Goal: Information Seeking & Learning: Learn about a topic

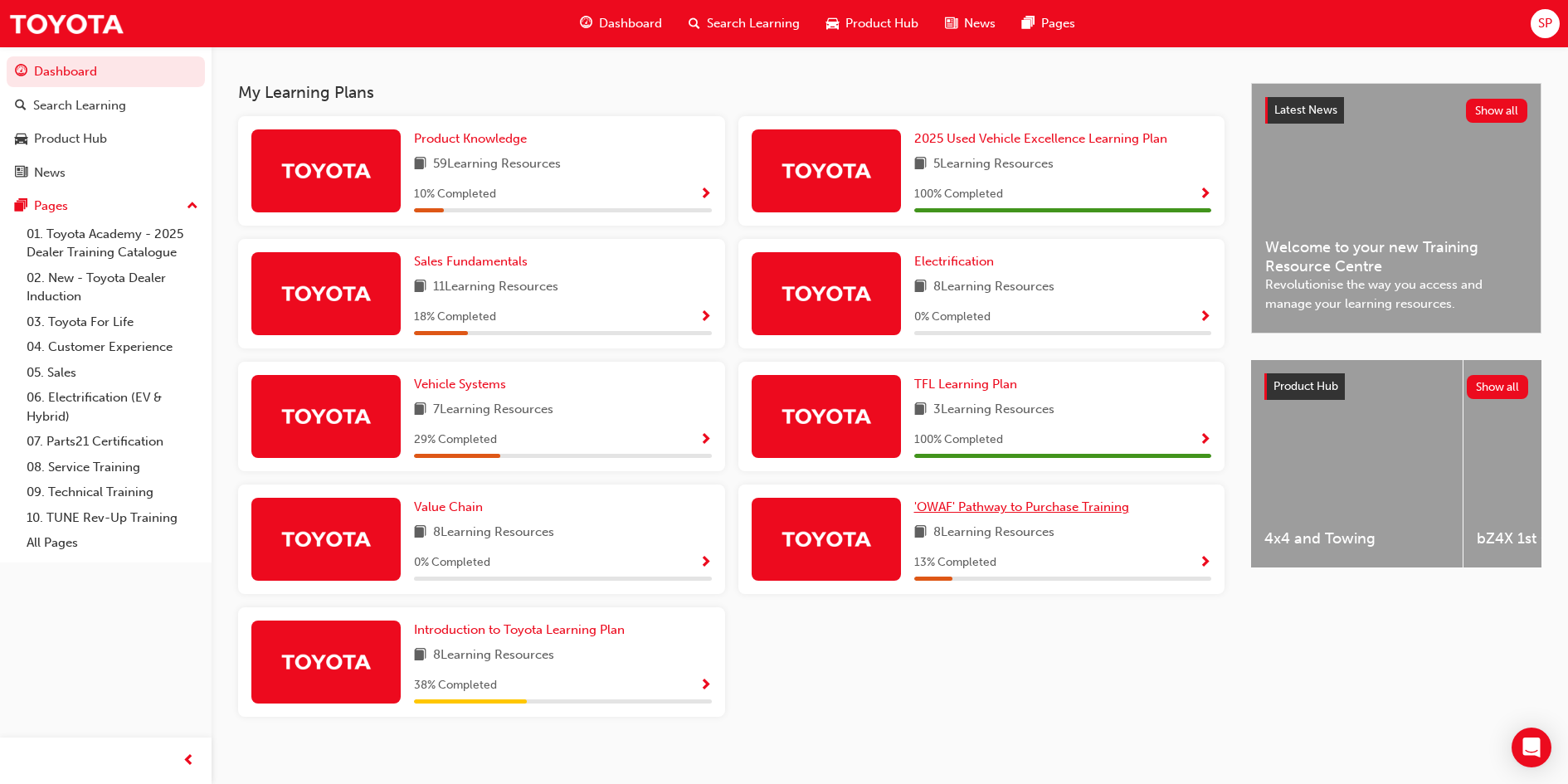
scroll to position [360, 0]
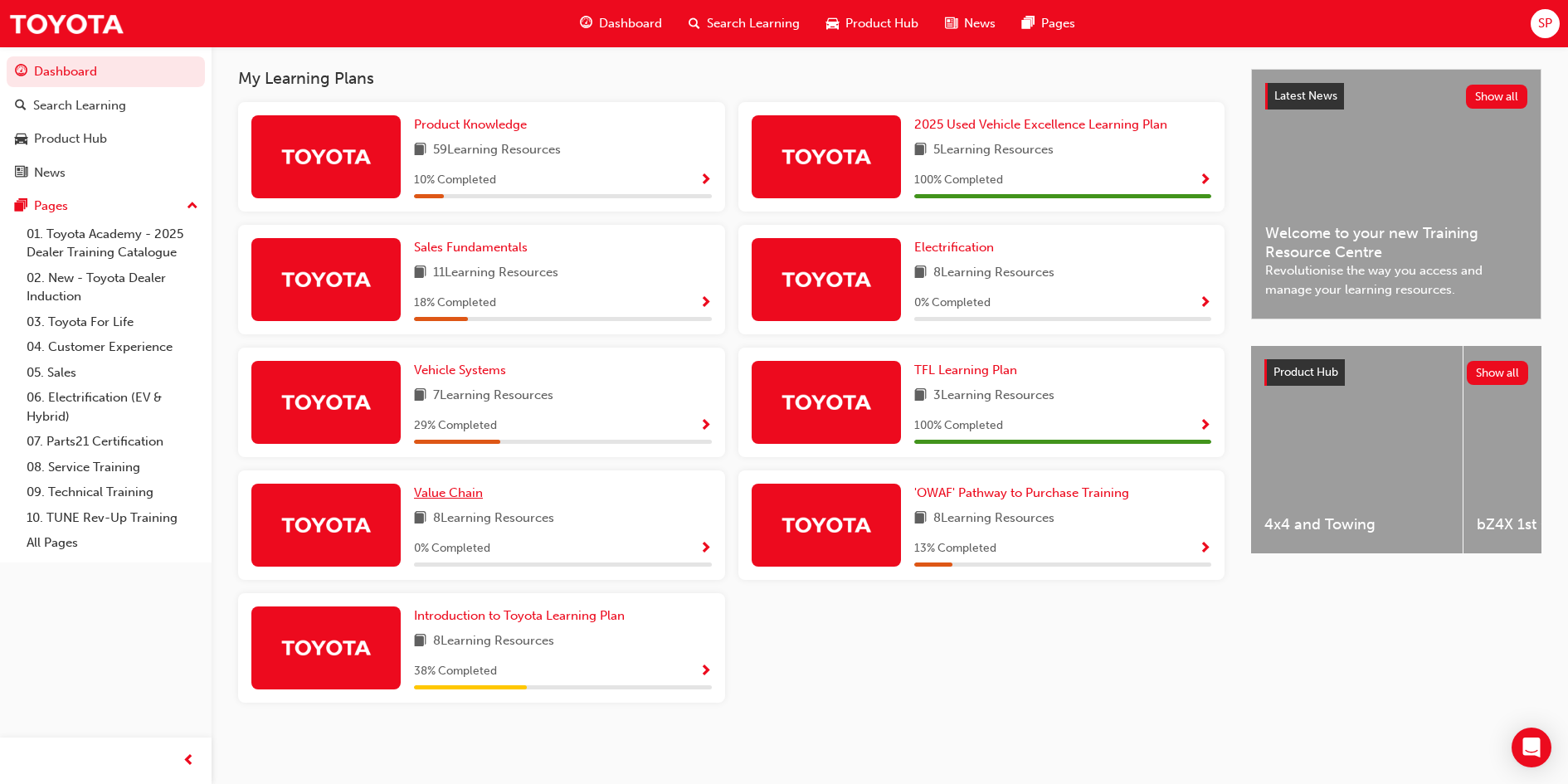
click at [457, 492] on span "Value Chain" at bounding box center [448, 493] width 68 height 15
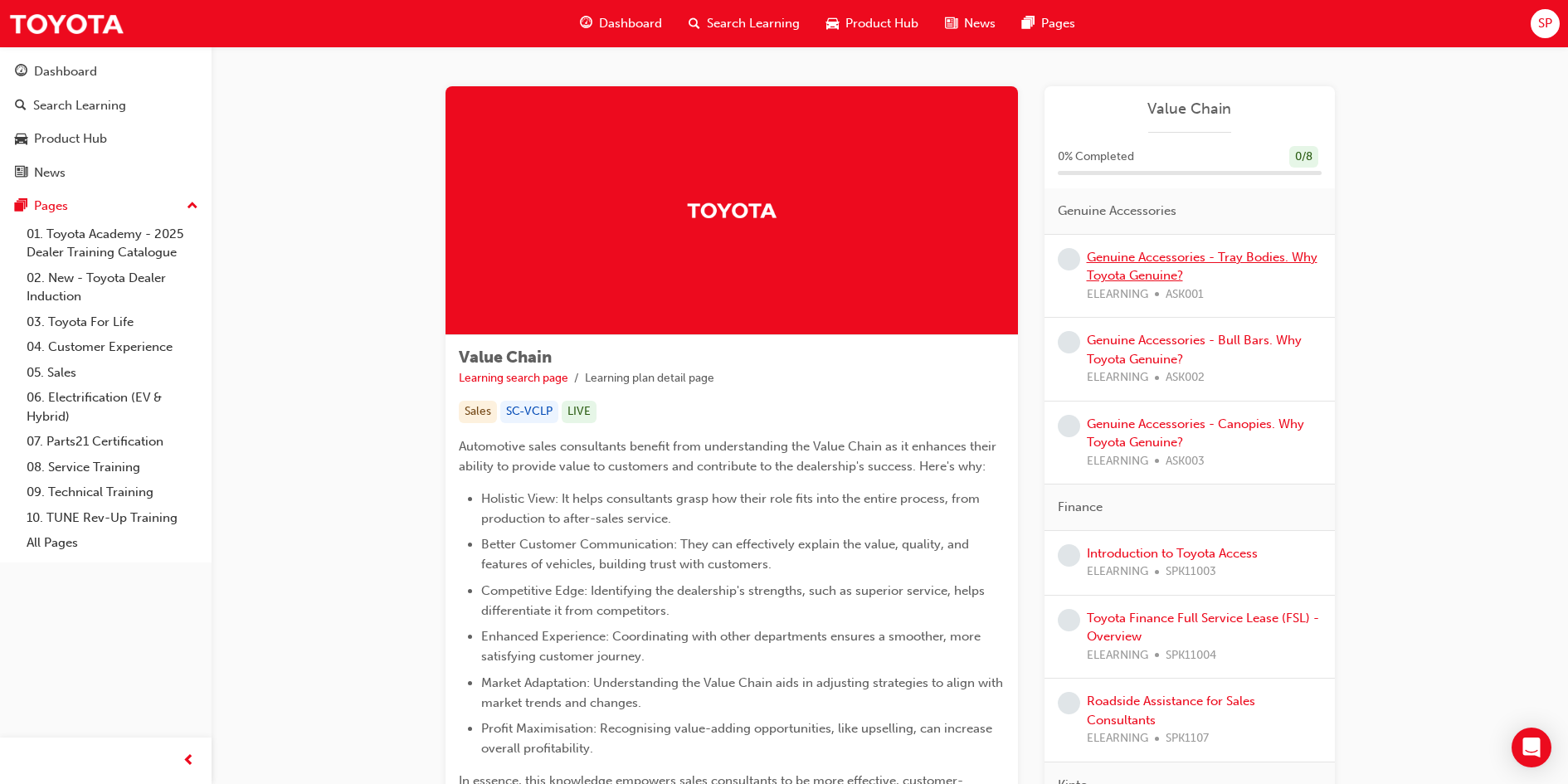
click at [1140, 264] on link "Genuine Accessories - Tray Bodies. Why Toyota Genuine?" at bounding box center [1202, 267] width 231 height 34
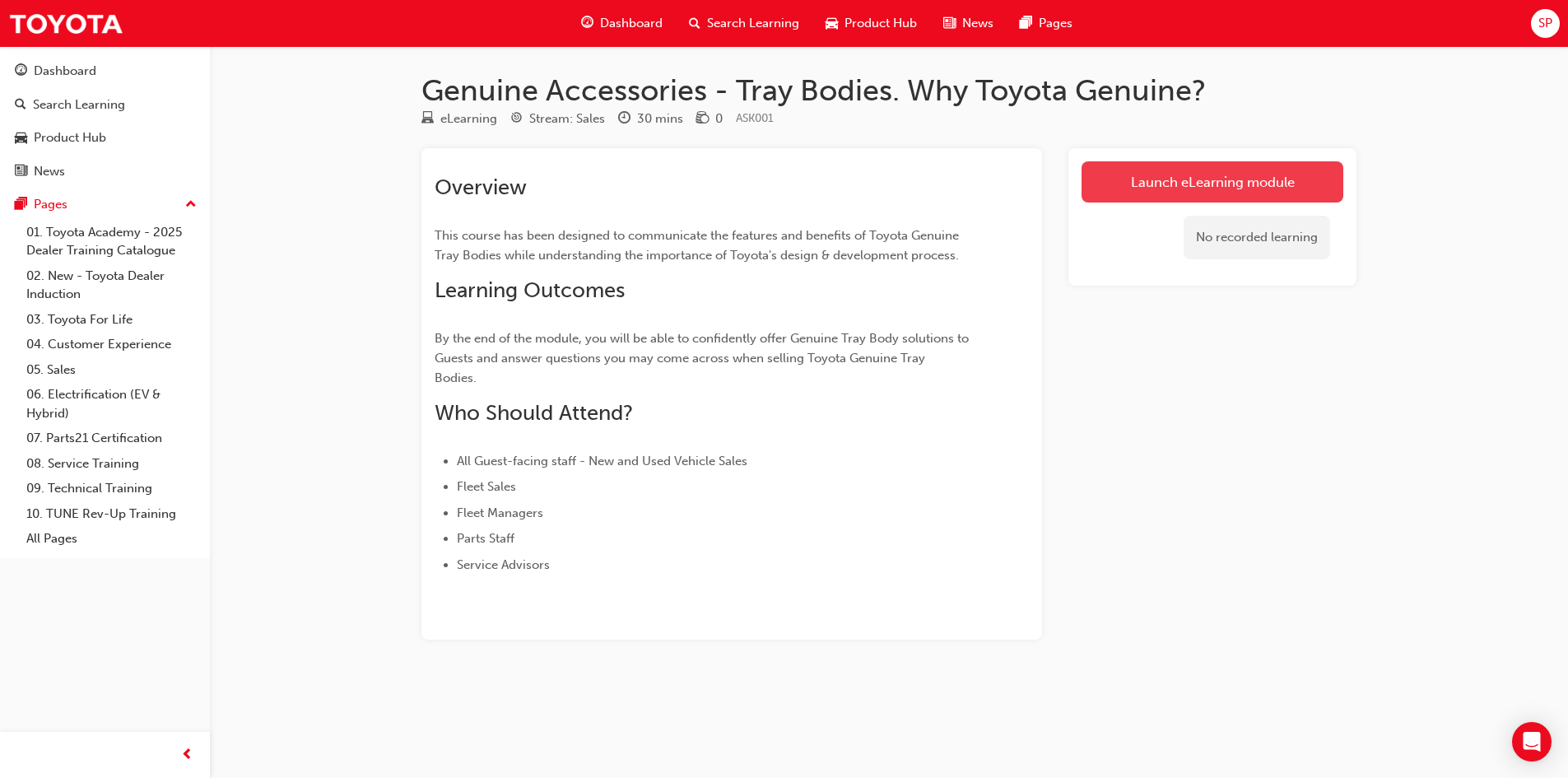
click at [1201, 183] on link "Launch eLearning module" at bounding box center [1212, 182] width 261 height 41
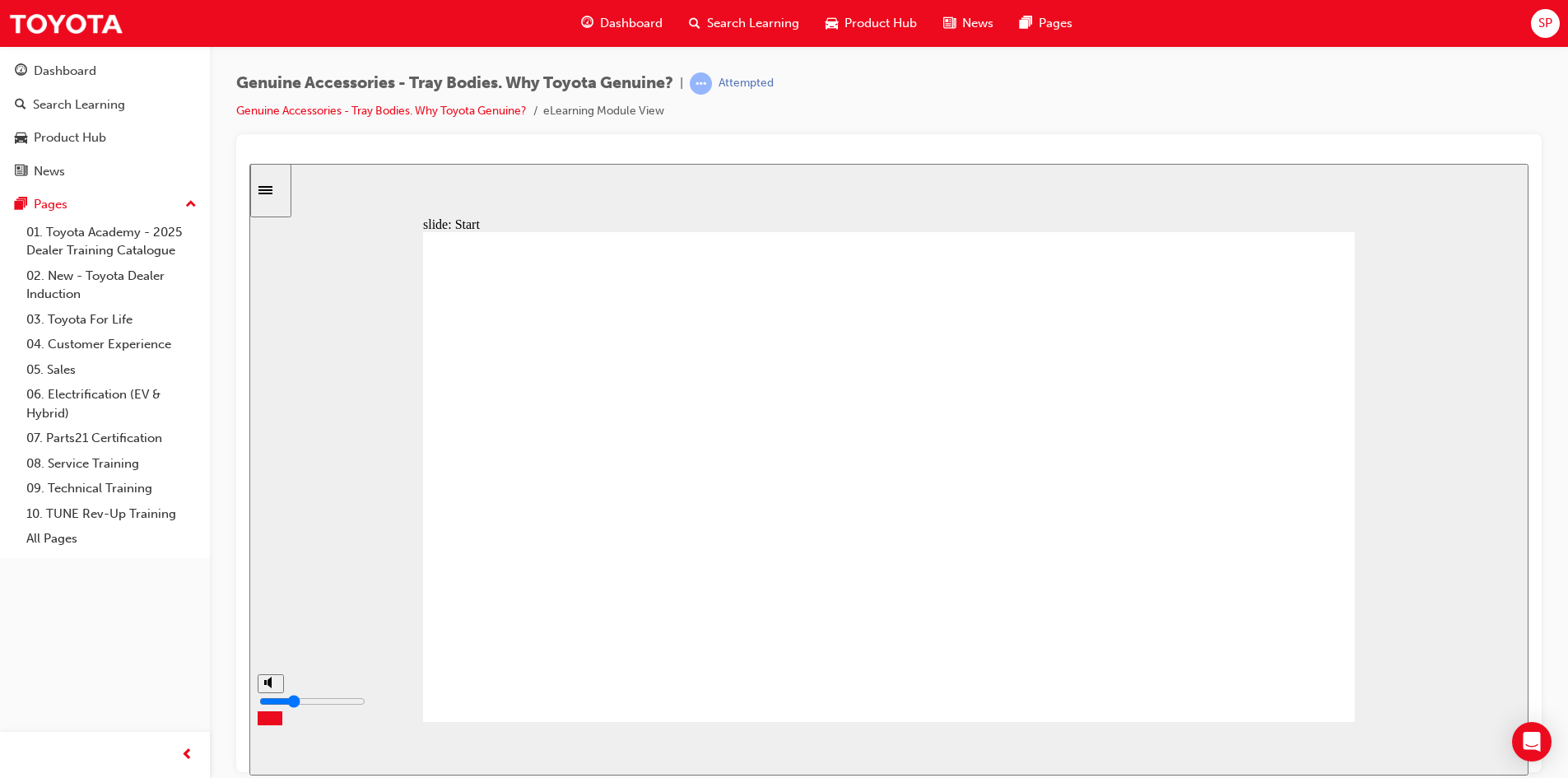
type input "3"
click at [270, 705] on input "volume" at bounding box center [313, 700] width 106 height 13
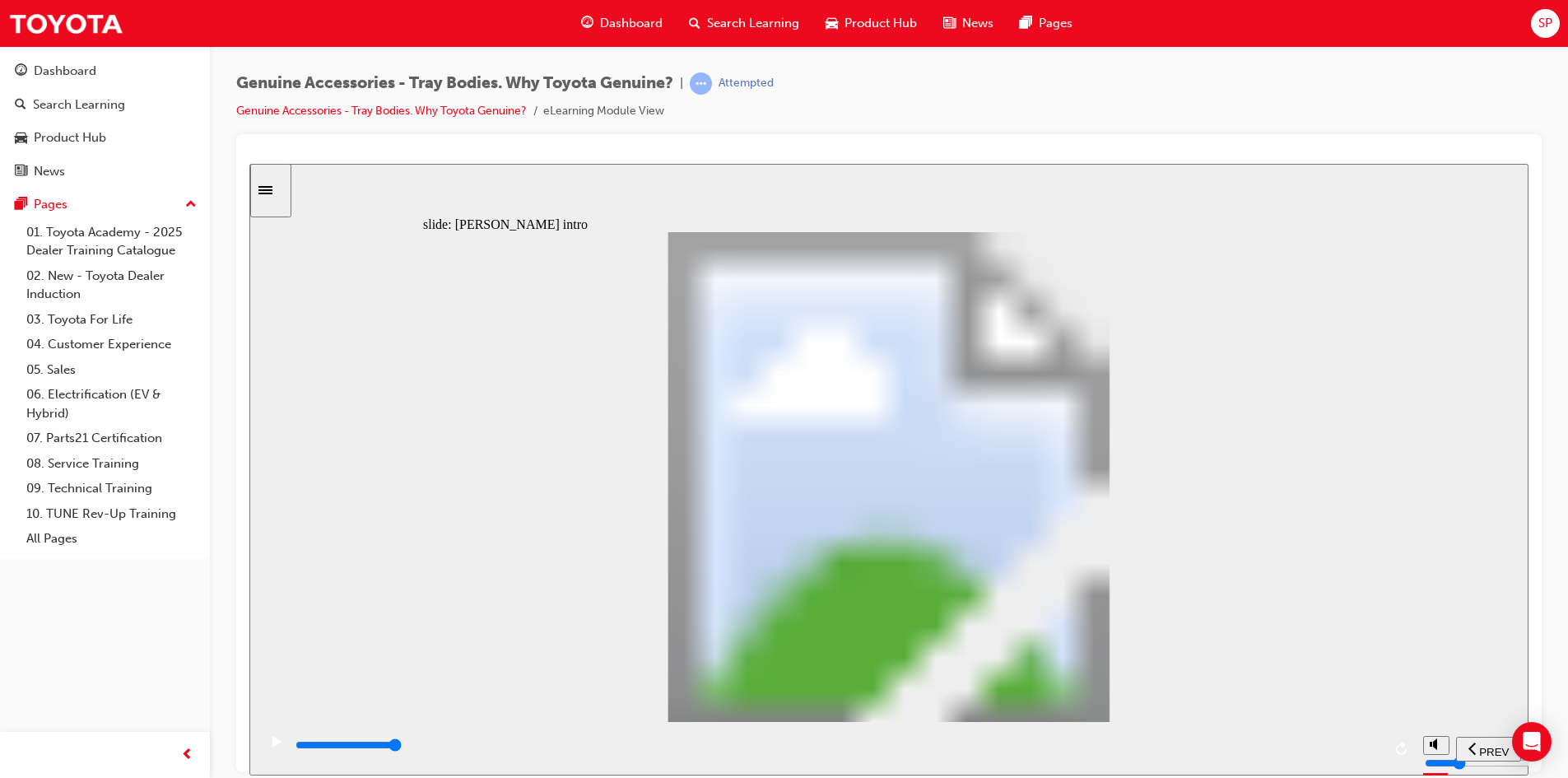
type input "21700"
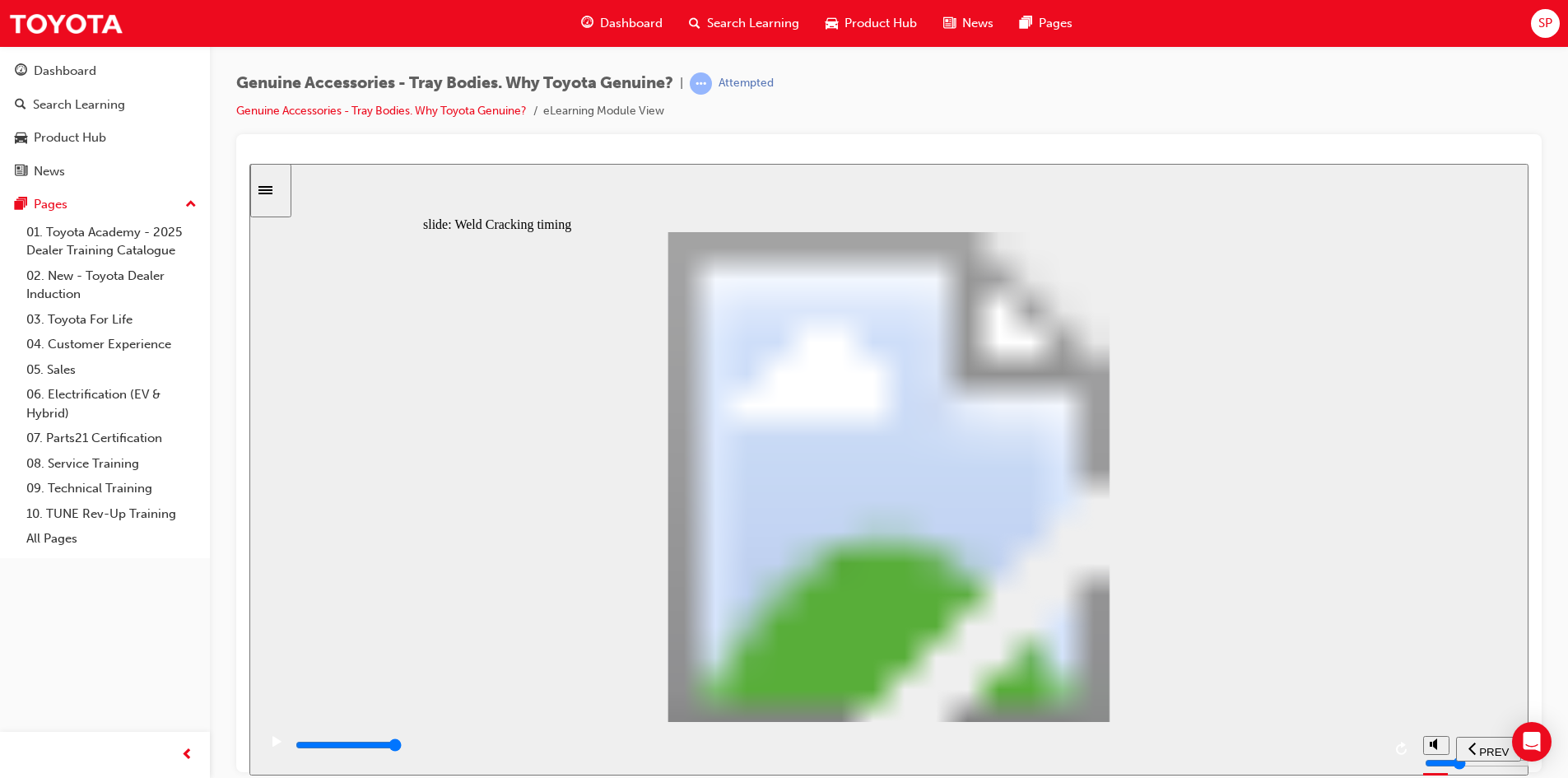
type input "4"
drag, startPoint x: 711, startPoint y: 570, endPoint x: 720, endPoint y: 522, distance: 48.8
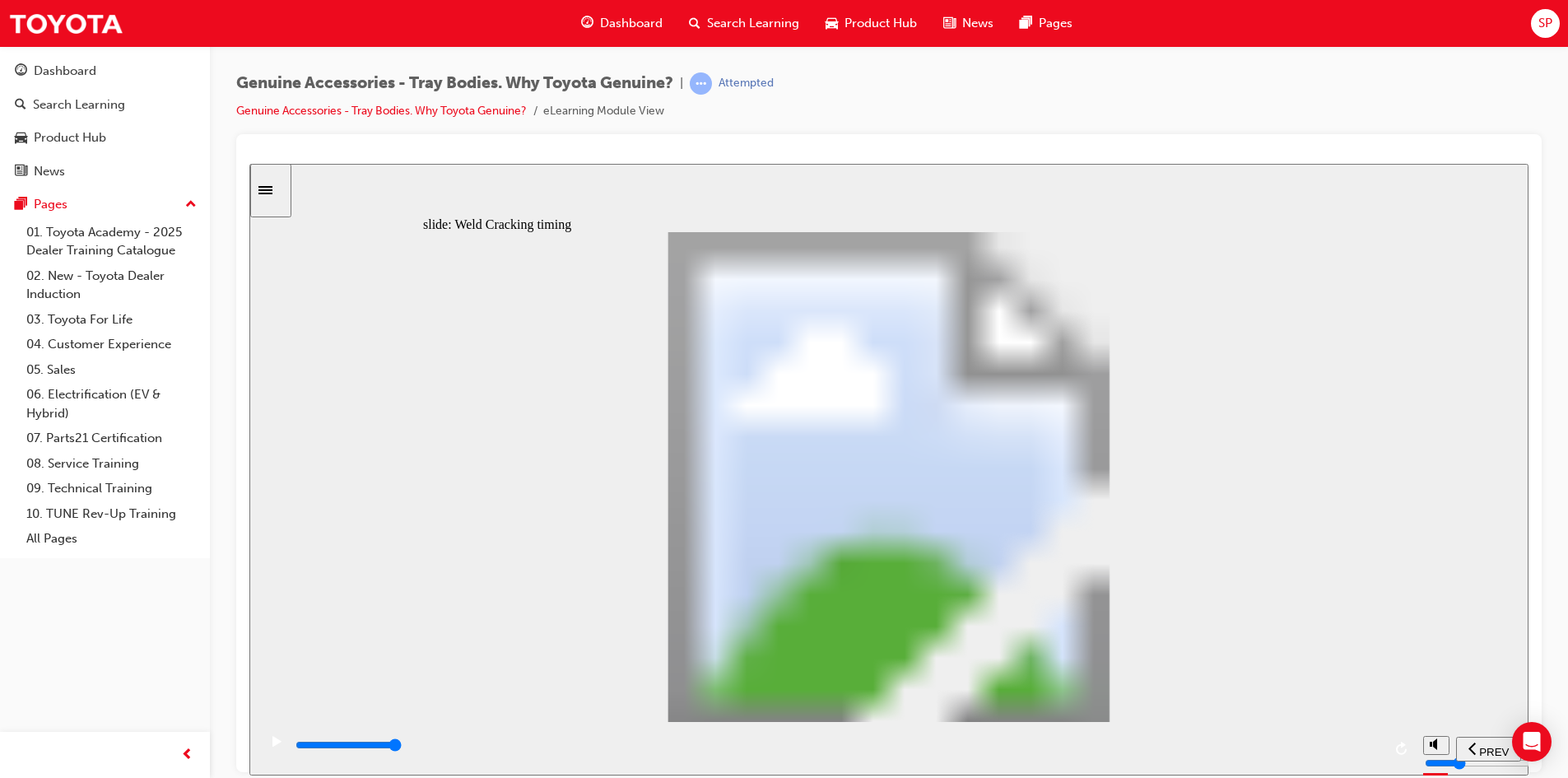
type input "7300"
type input "1"
drag, startPoint x: 467, startPoint y: 569, endPoint x: 549, endPoint y: 569, distance: 82.0
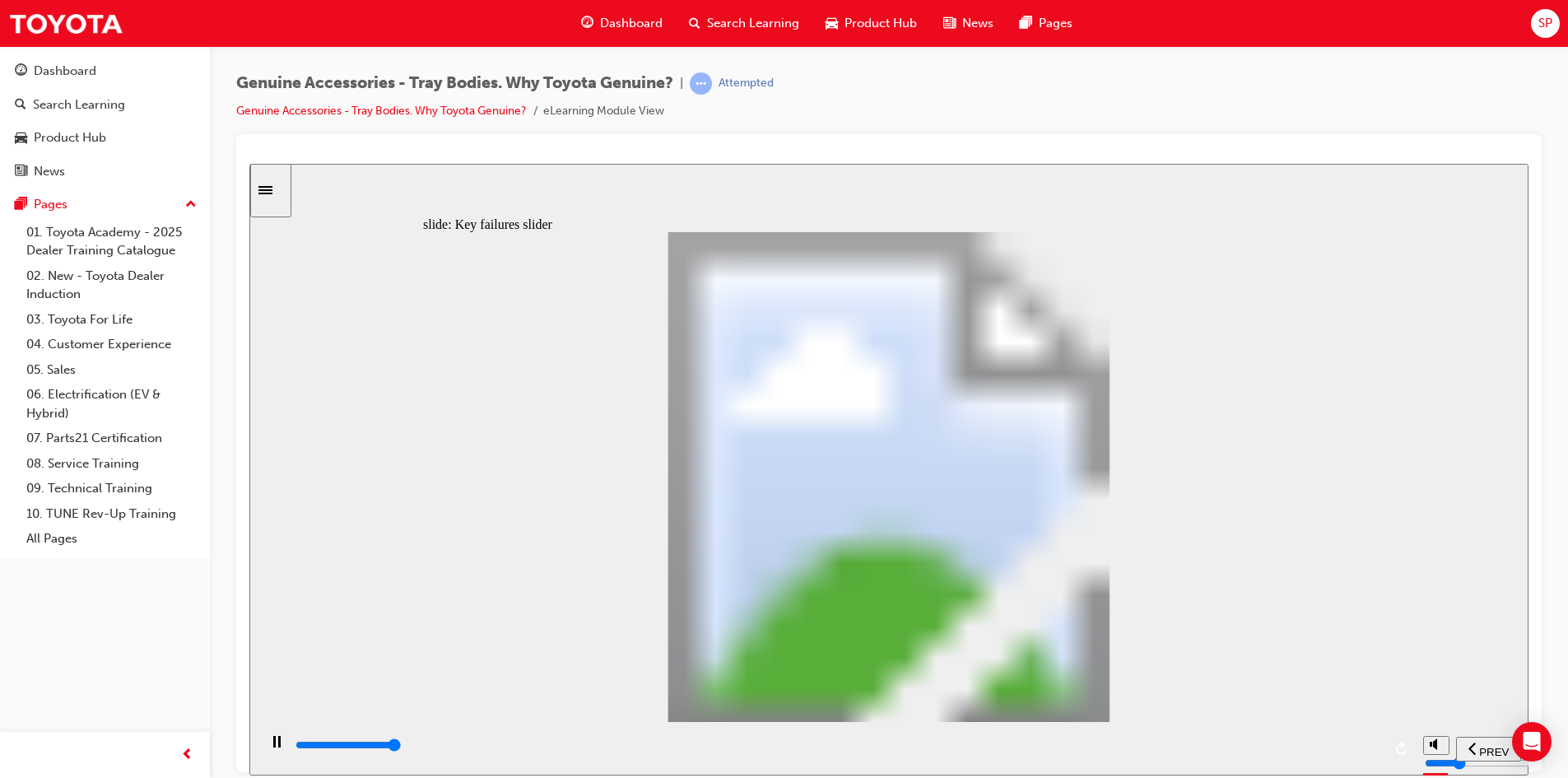
type input "8200"
type input "2"
drag, startPoint x: 564, startPoint y: 572, endPoint x: 636, endPoint y: 579, distance: 72.3
type input "0"
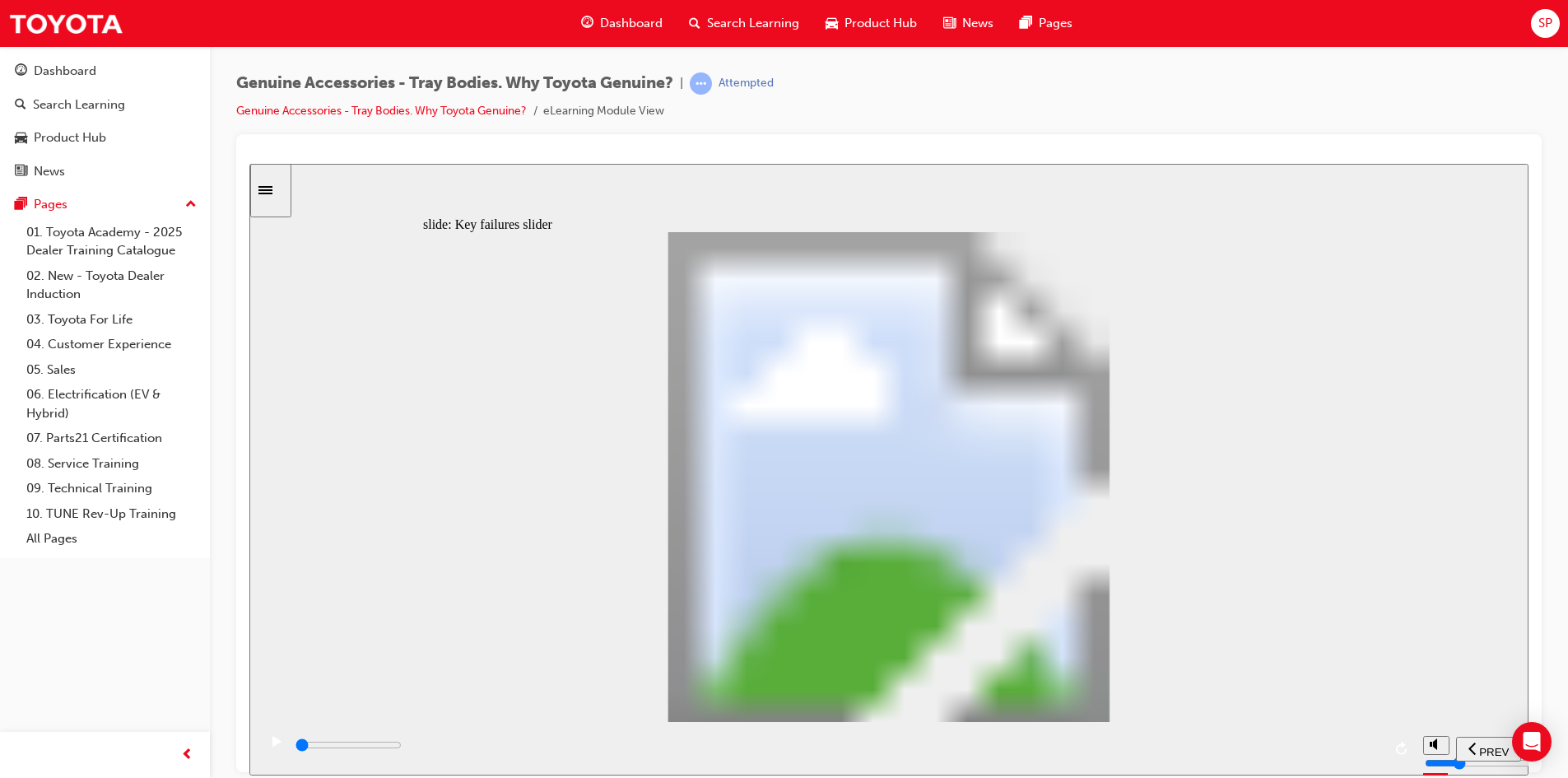
type input "3"
drag, startPoint x: 646, startPoint y: 573, endPoint x: 733, endPoint y: 576, distance: 87.1
drag, startPoint x: 726, startPoint y: 570, endPoint x: 972, endPoint y: 582, distance: 246.3
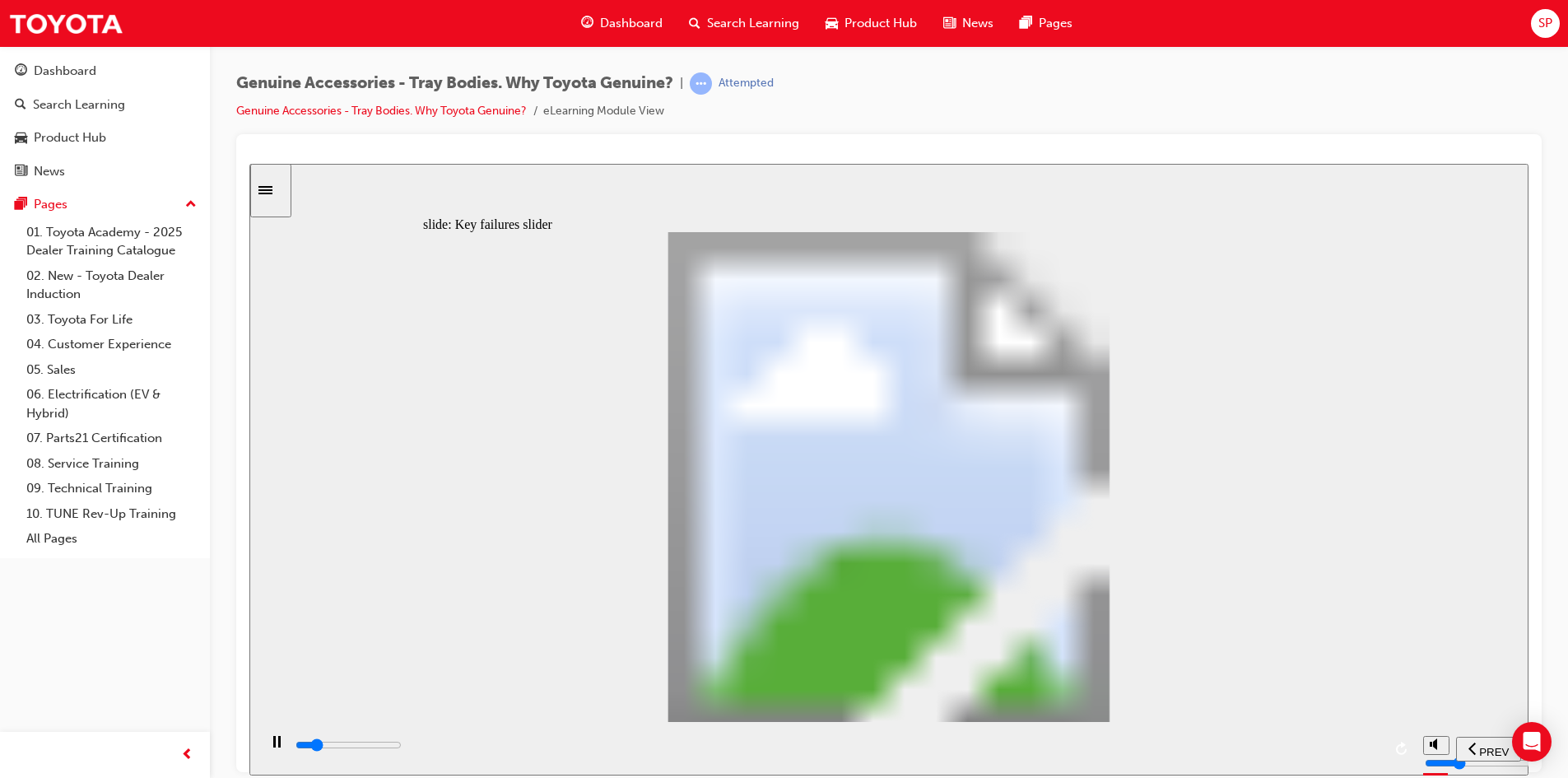
drag, startPoint x: 728, startPoint y: 572, endPoint x: 950, endPoint y: 579, distance: 222.1
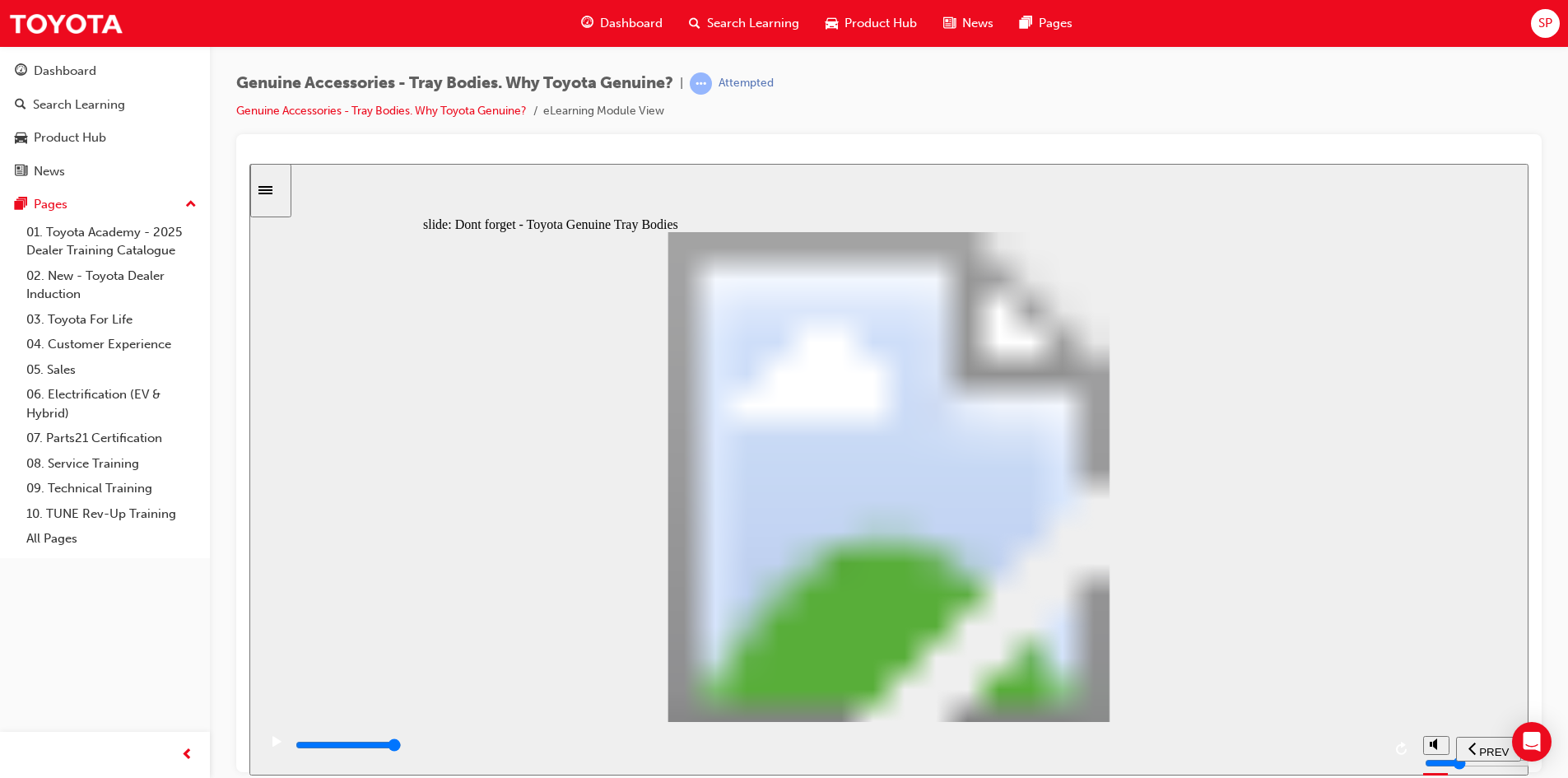
click at [274, 746] on icon "play/pause" at bounding box center [276, 741] width 9 height 11
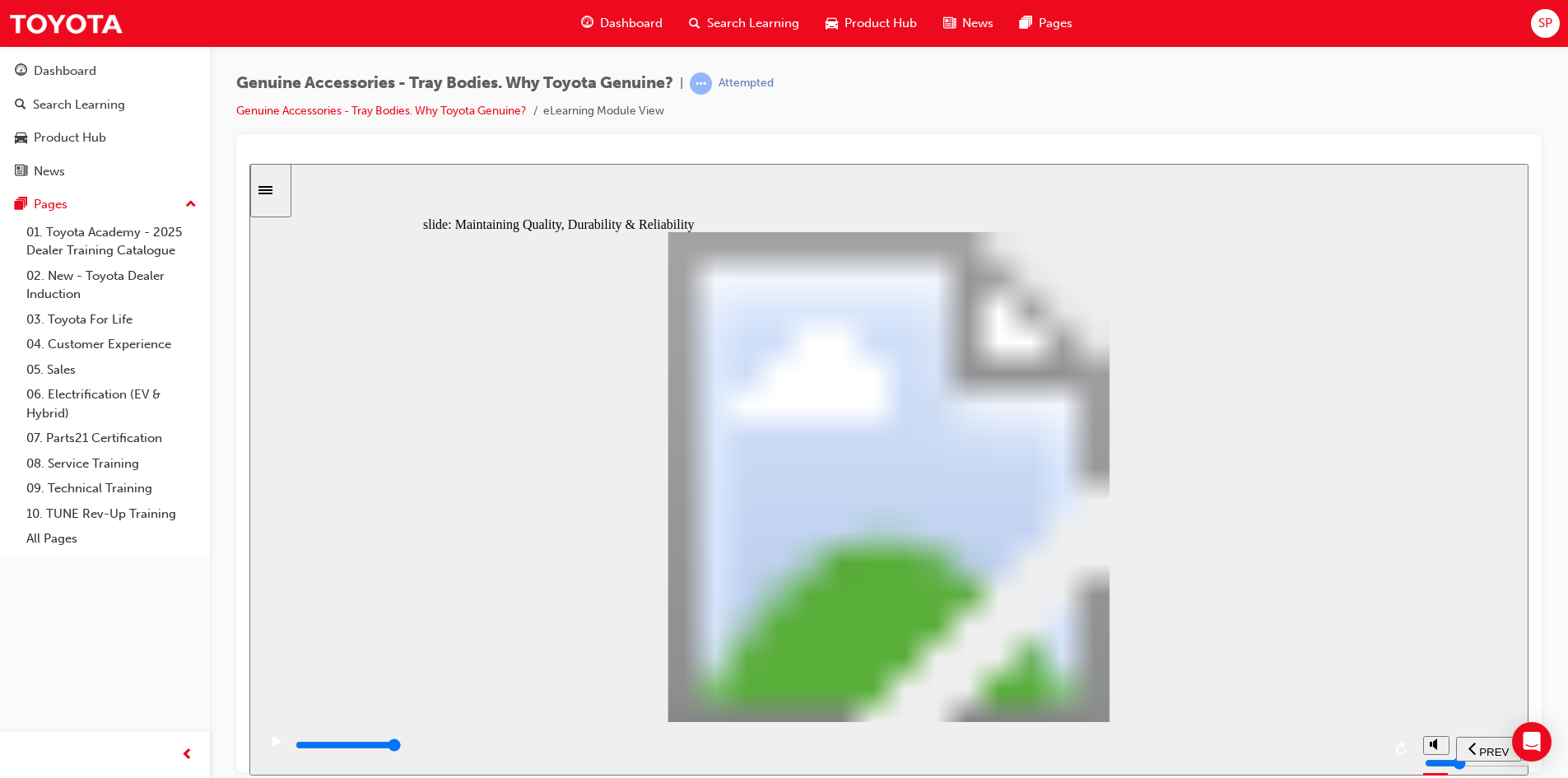
type input "12300"
radio input "true"
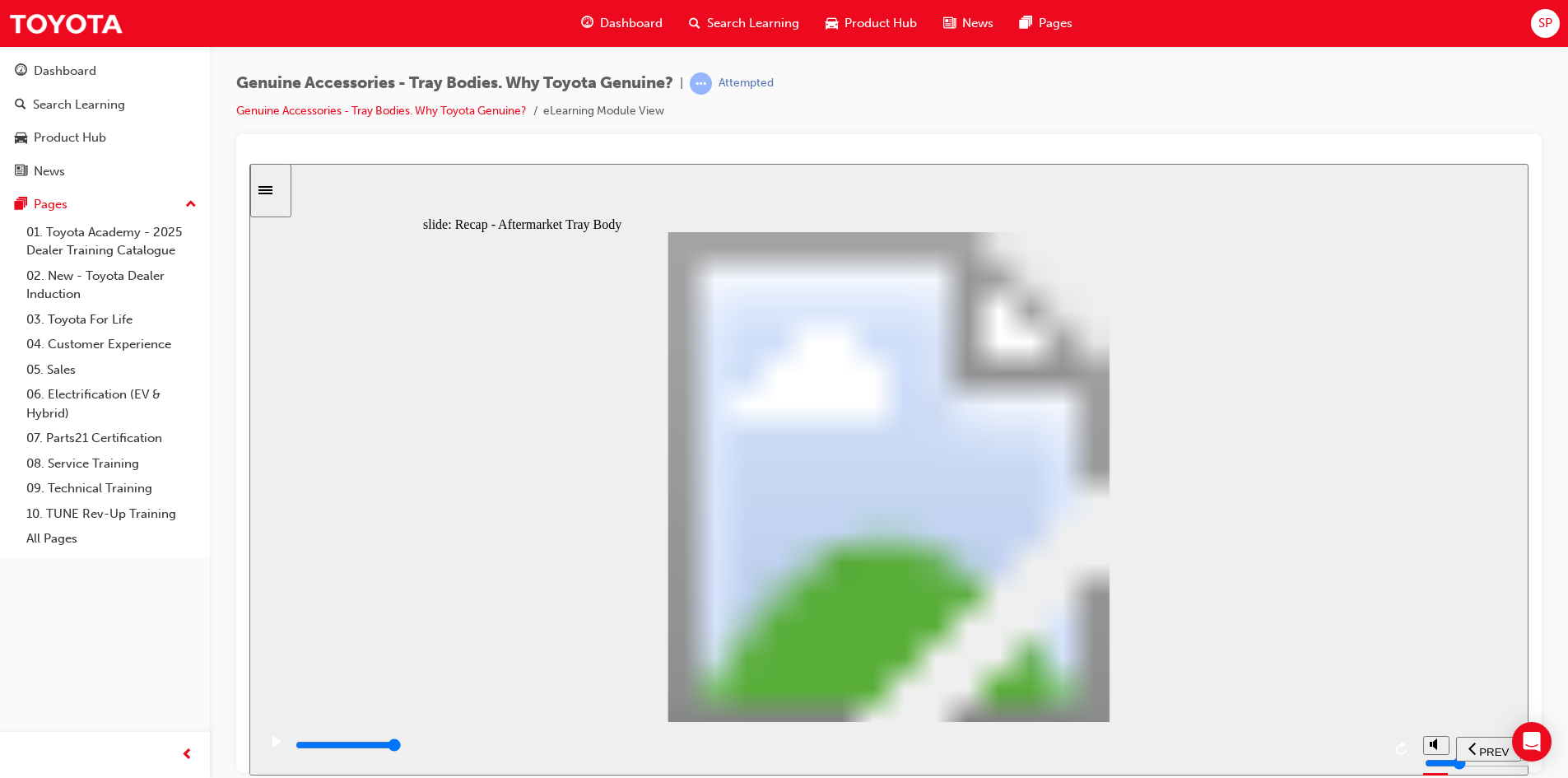
type input "8000"
